Goal: Navigation & Orientation: Find specific page/section

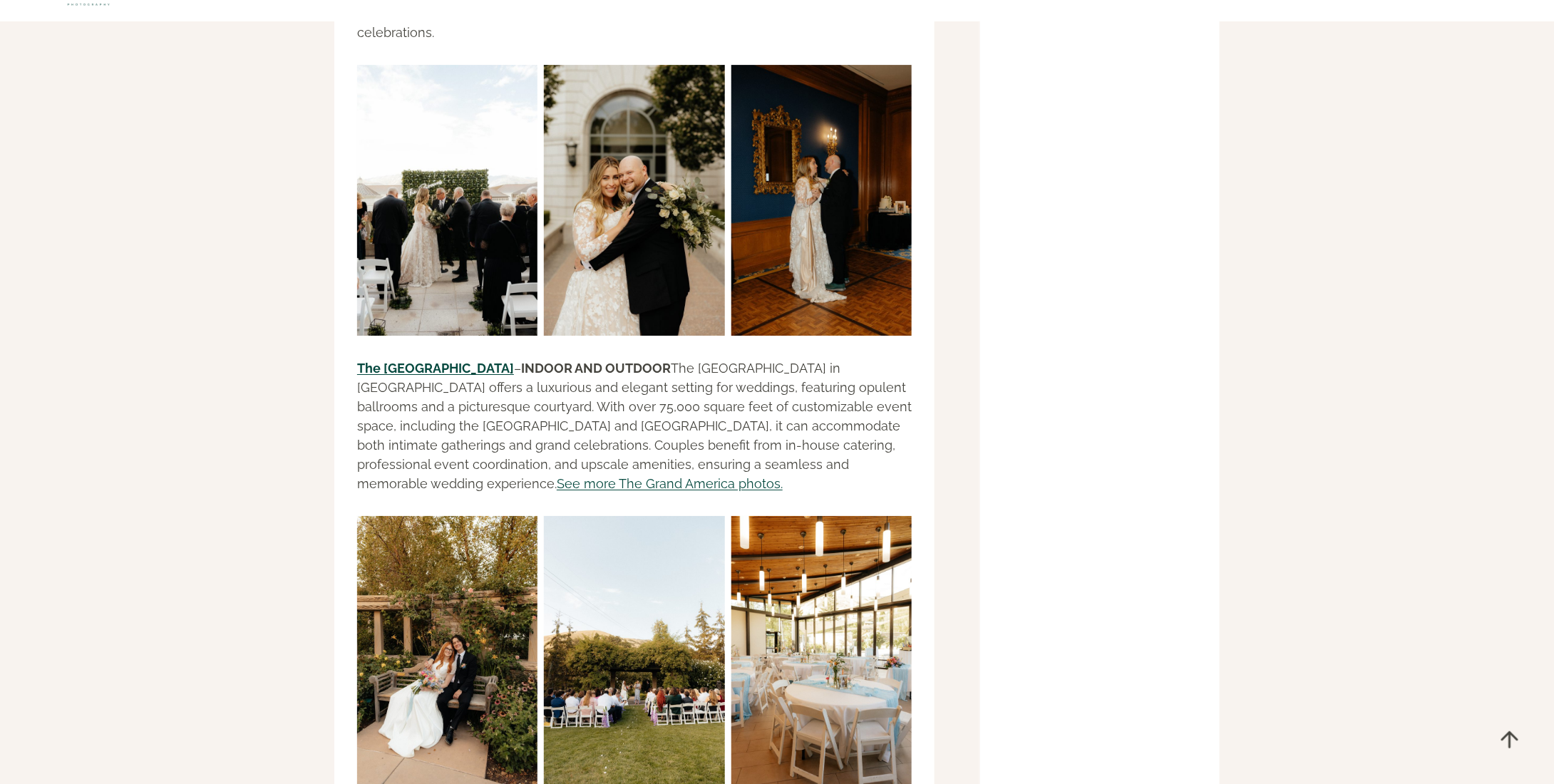
scroll to position [13183, 0]
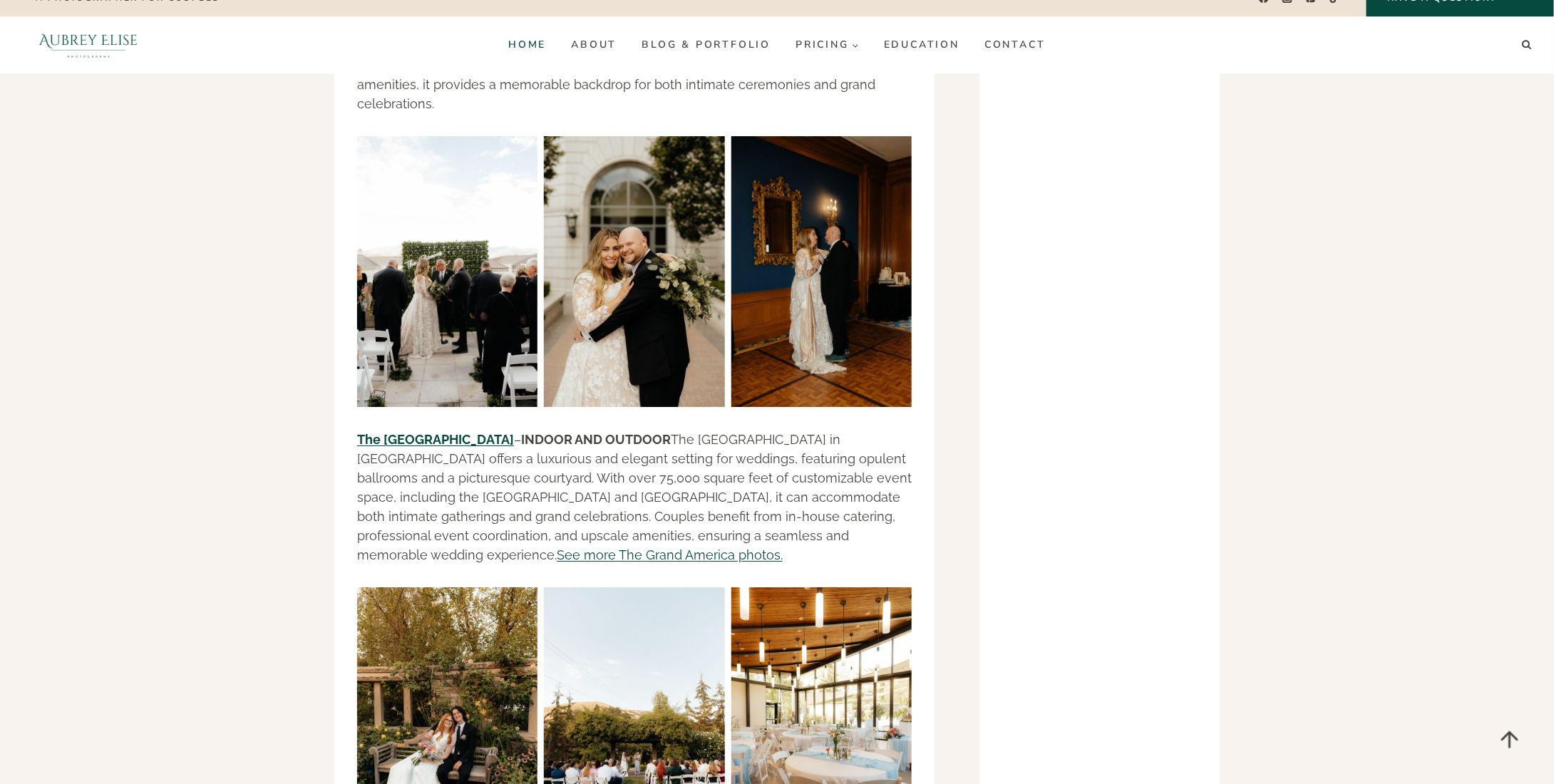
click at [536, 41] on link "Home" at bounding box center [527, 45] width 63 height 23
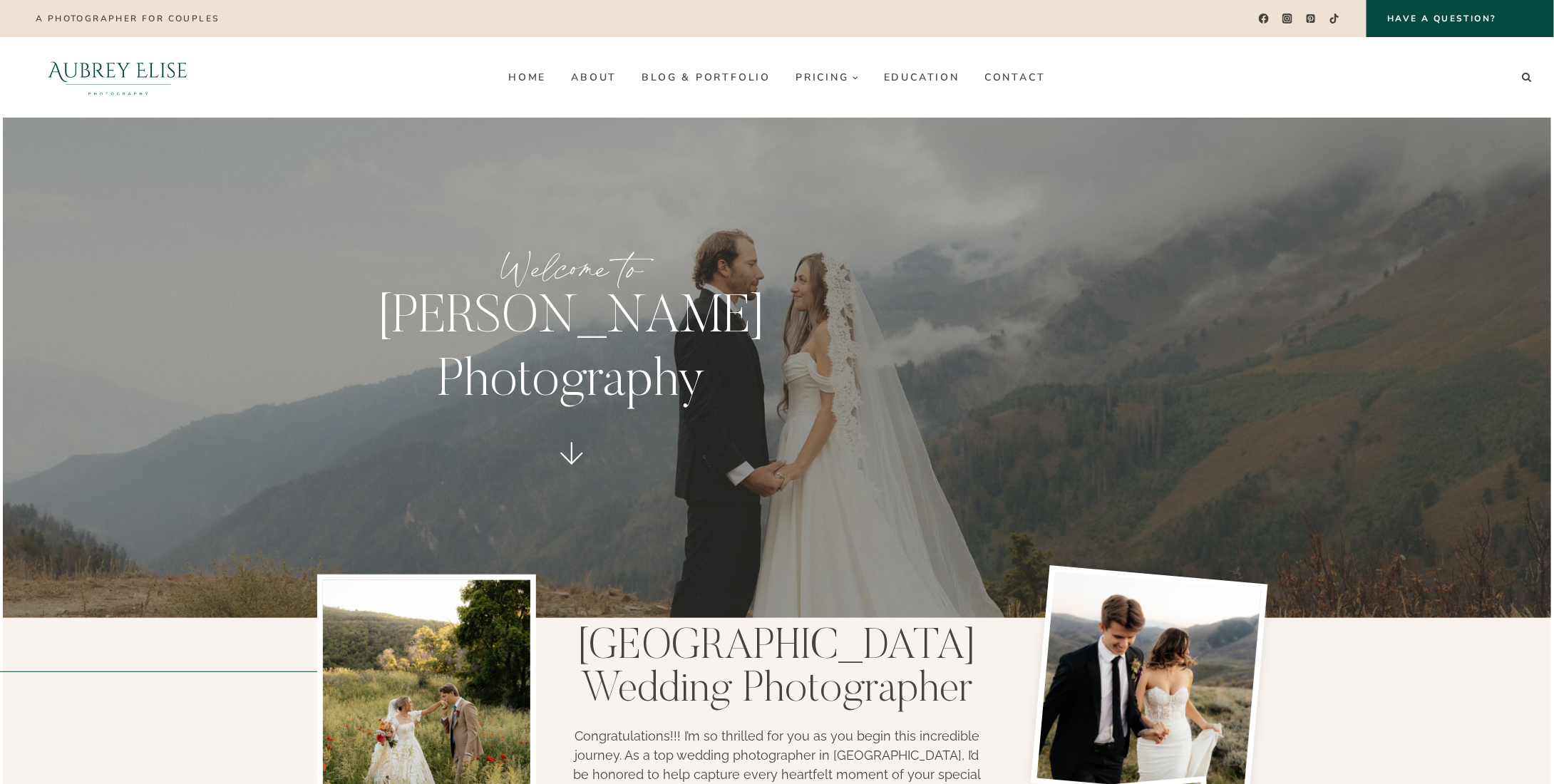
click at [511, 76] on link "Home" at bounding box center [527, 77] width 63 height 23
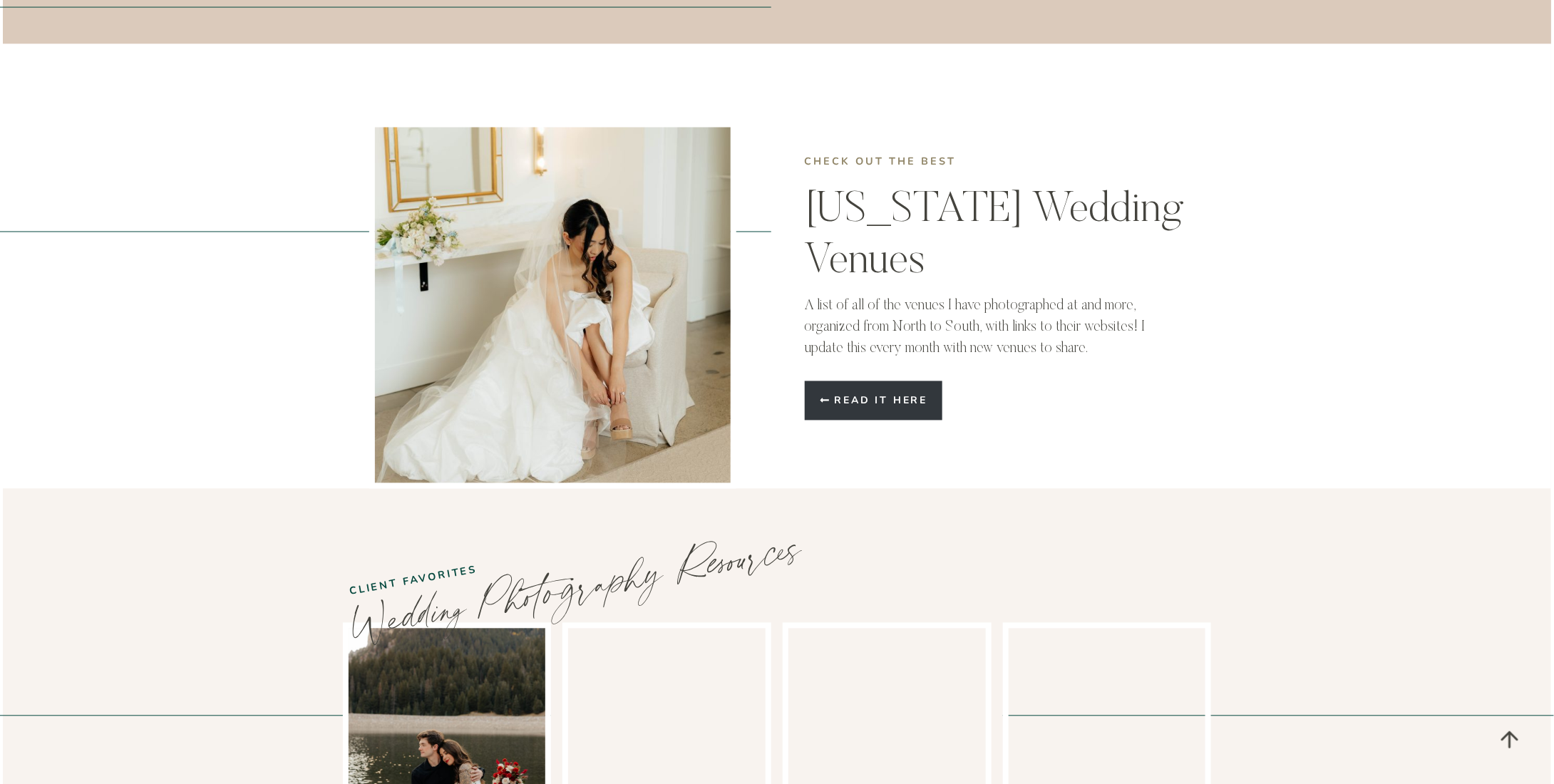
scroll to position [3919, 0]
